Goal: Transaction & Acquisition: Purchase product/service

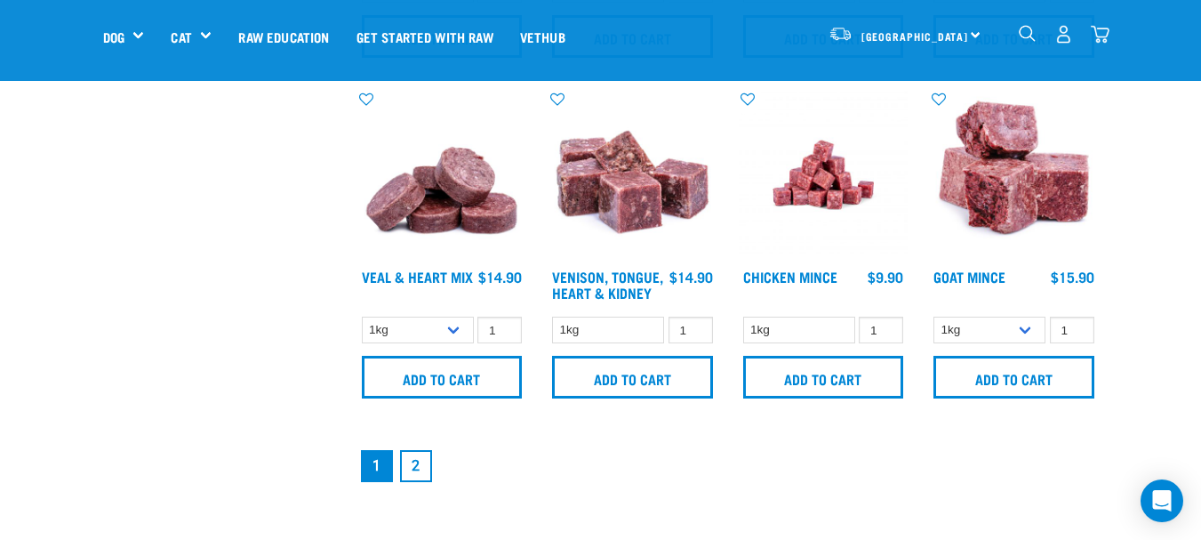
scroll to position [2490, 0]
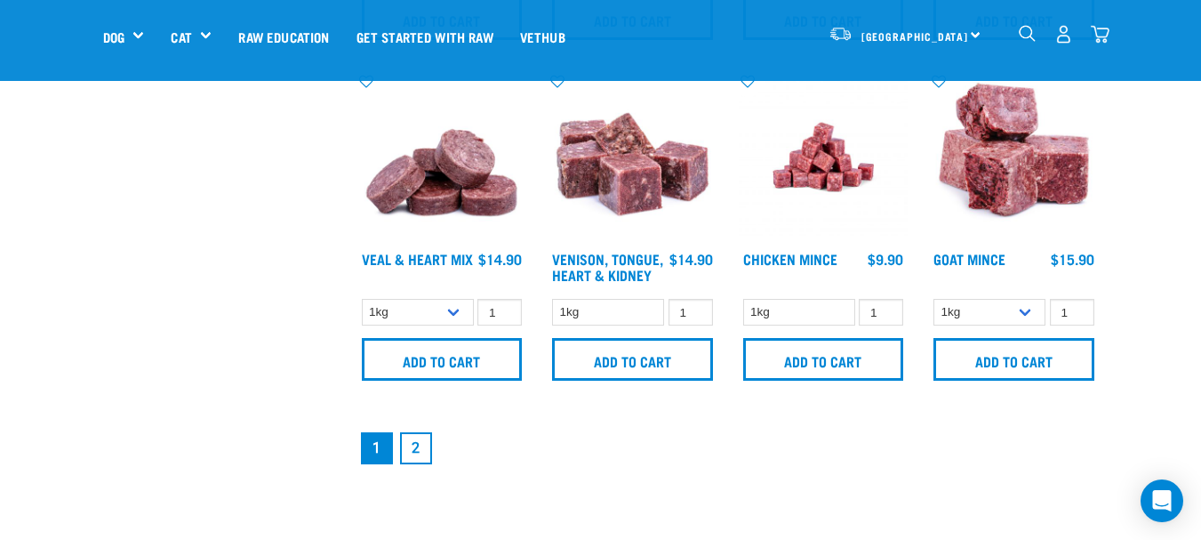
click at [423, 455] on link "2" at bounding box center [416, 448] width 32 height 32
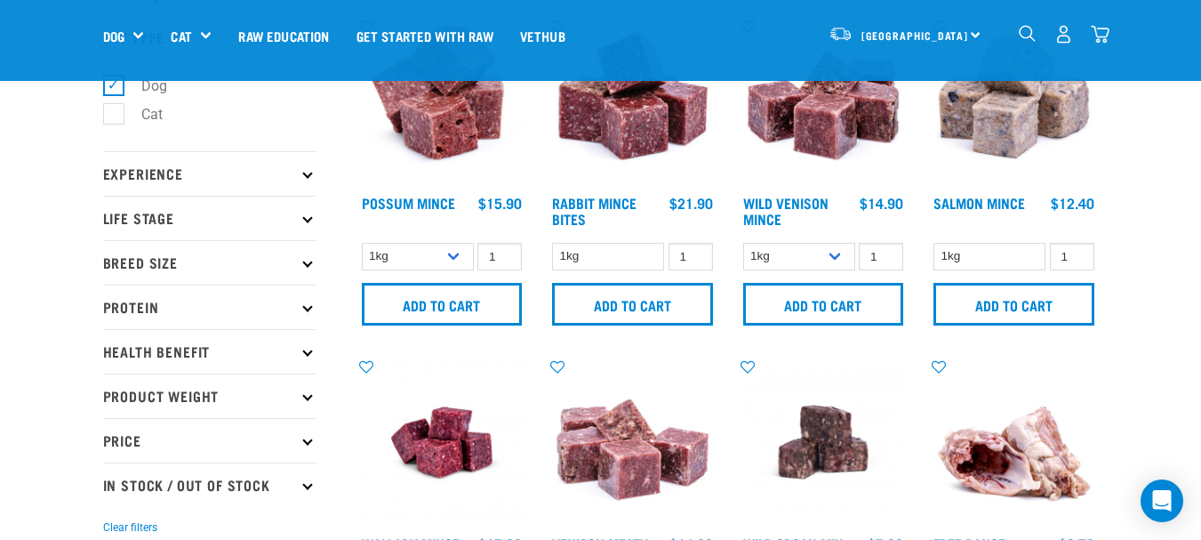
scroll to position [89, 0]
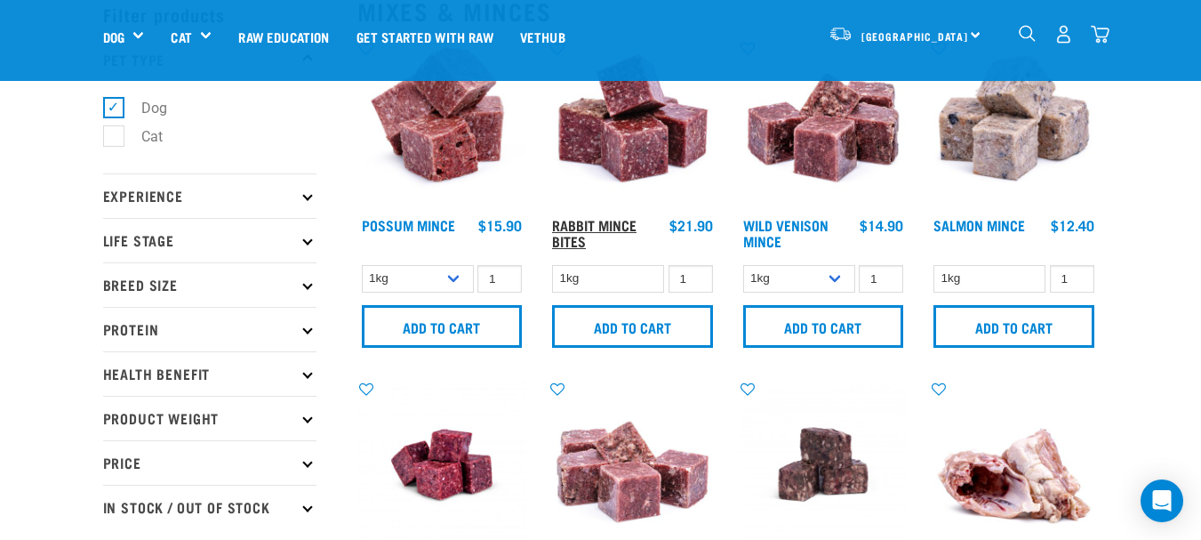
click at [553, 226] on link "Rabbit Mince Bites" at bounding box center [594, 233] width 84 height 24
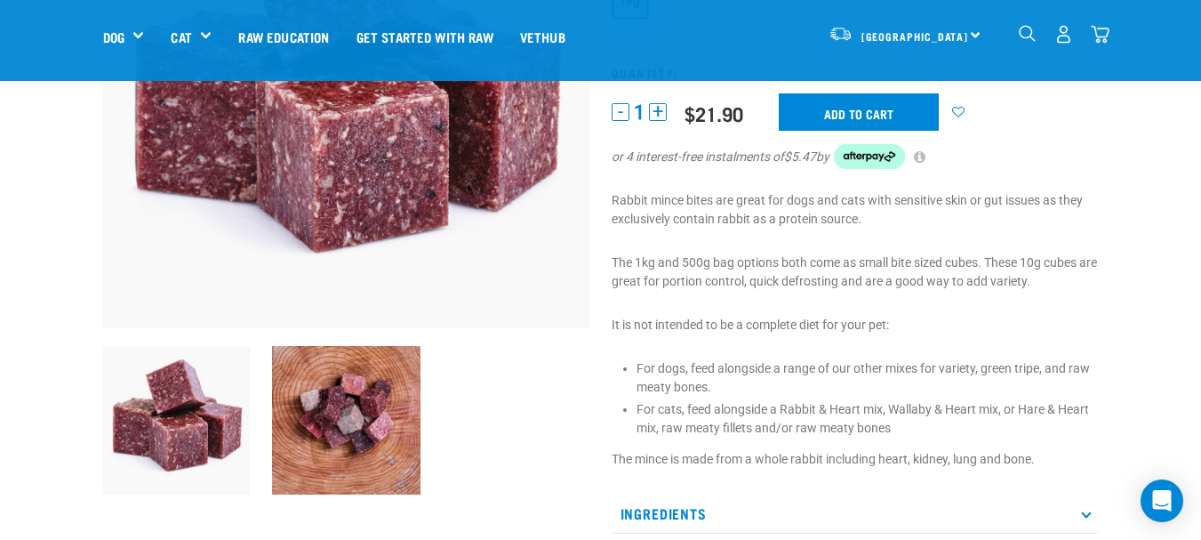
scroll to position [267, 0]
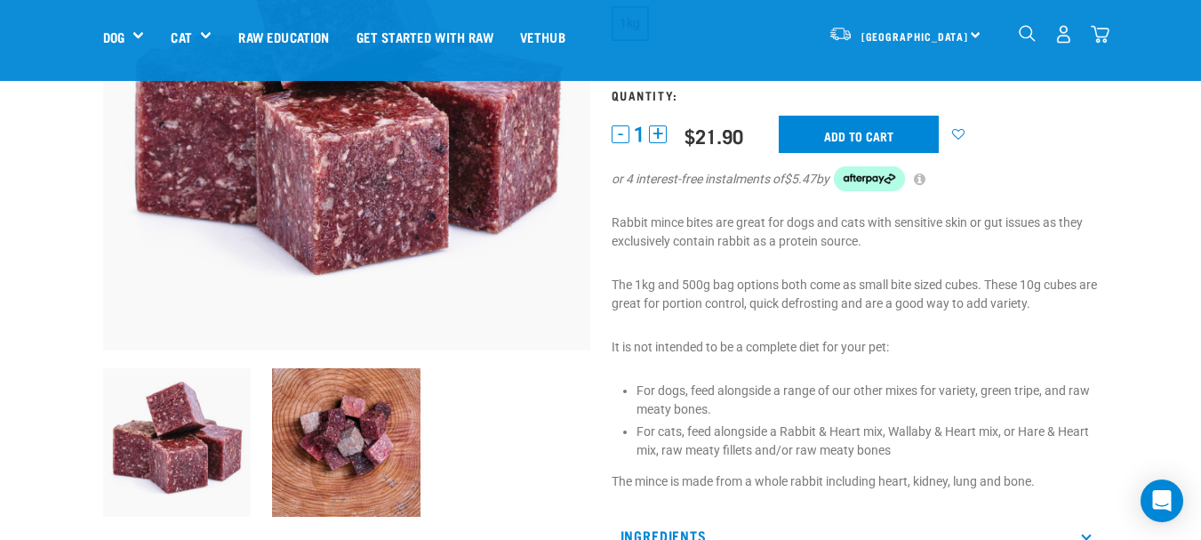
click at [337, 458] on img at bounding box center [346, 442] width 148 height 148
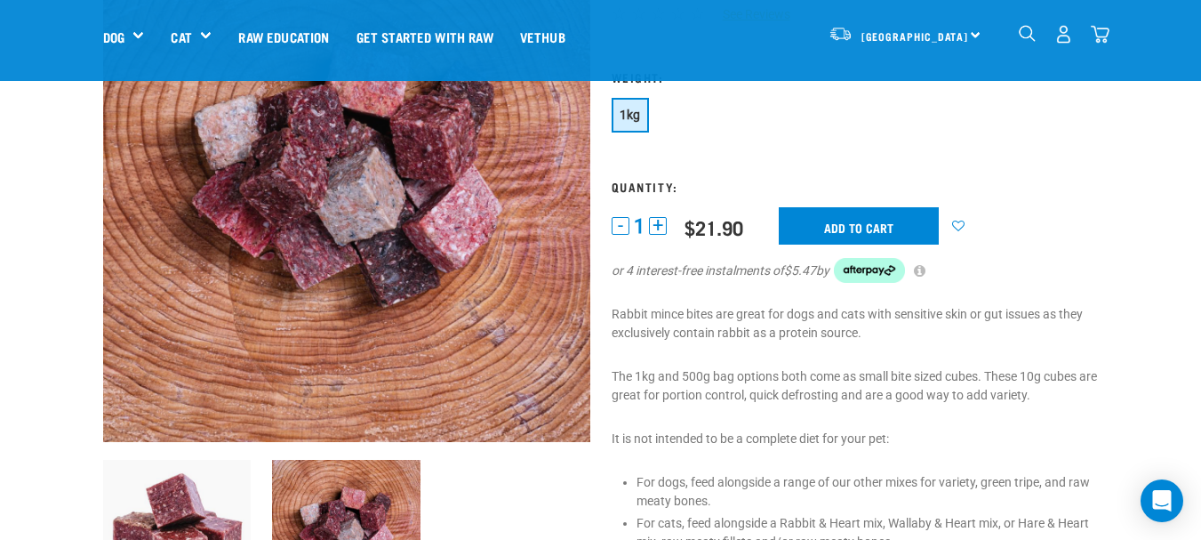
scroll to position [89, 0]
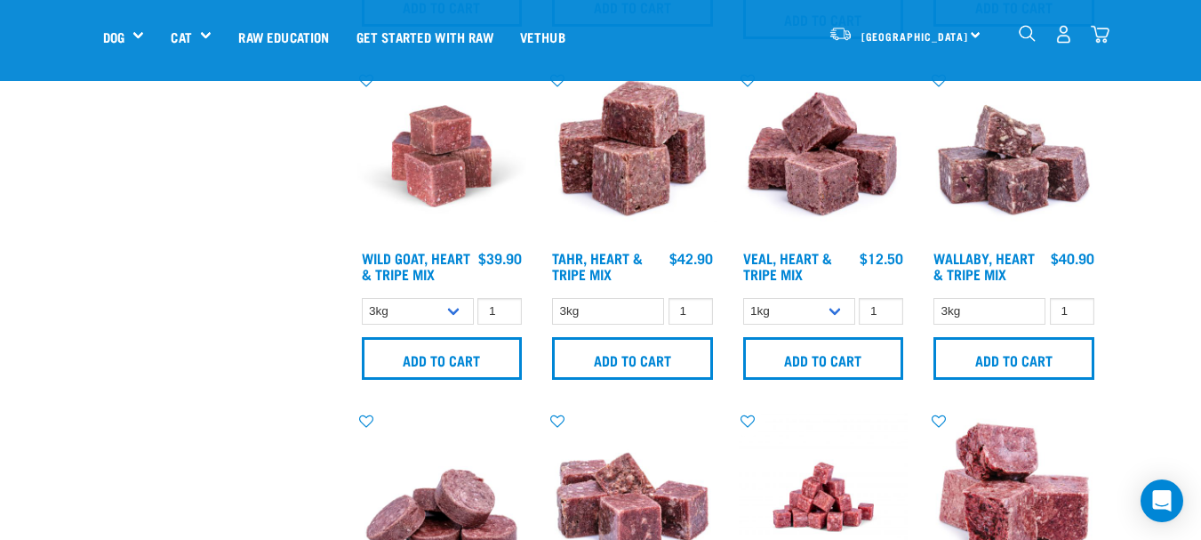
scroll to position [1993, 0]
